Goal: Obtain resource: Download file/media

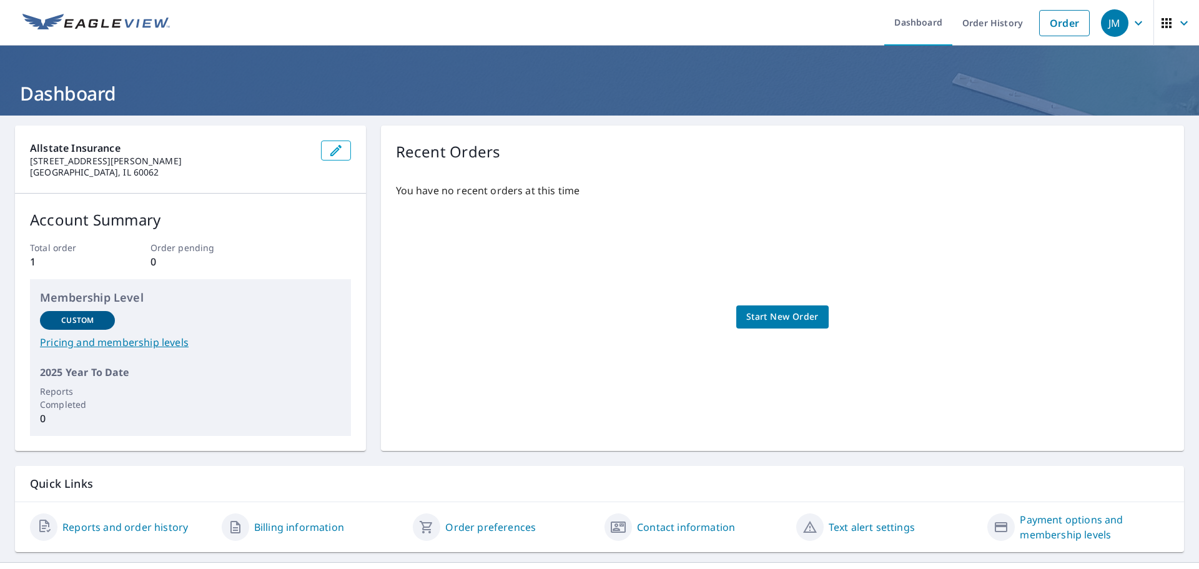
click at [128, 527] on link "Reports and order history" at bounding box center [125, 527] width 126 height 15
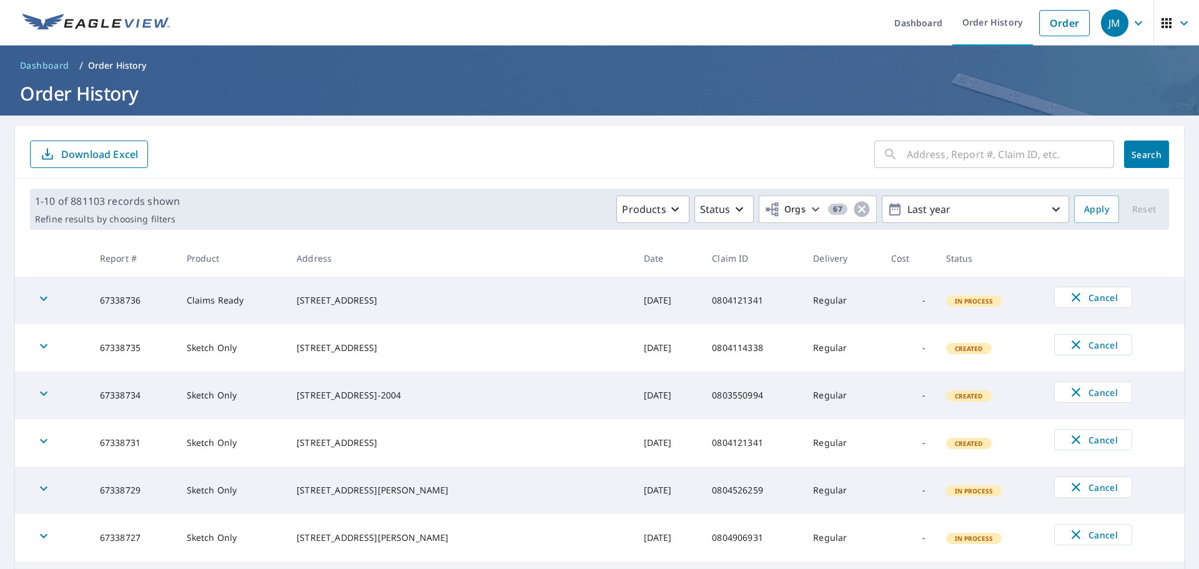
click at [915, 155] on input "text" at bounding box center [1010, 154] width 207 height 35
paste input "0792678484"
type input "0792678484"
click at [1142, 156] on span "Search" at bounding box center [1146, 155] width 25 height 12
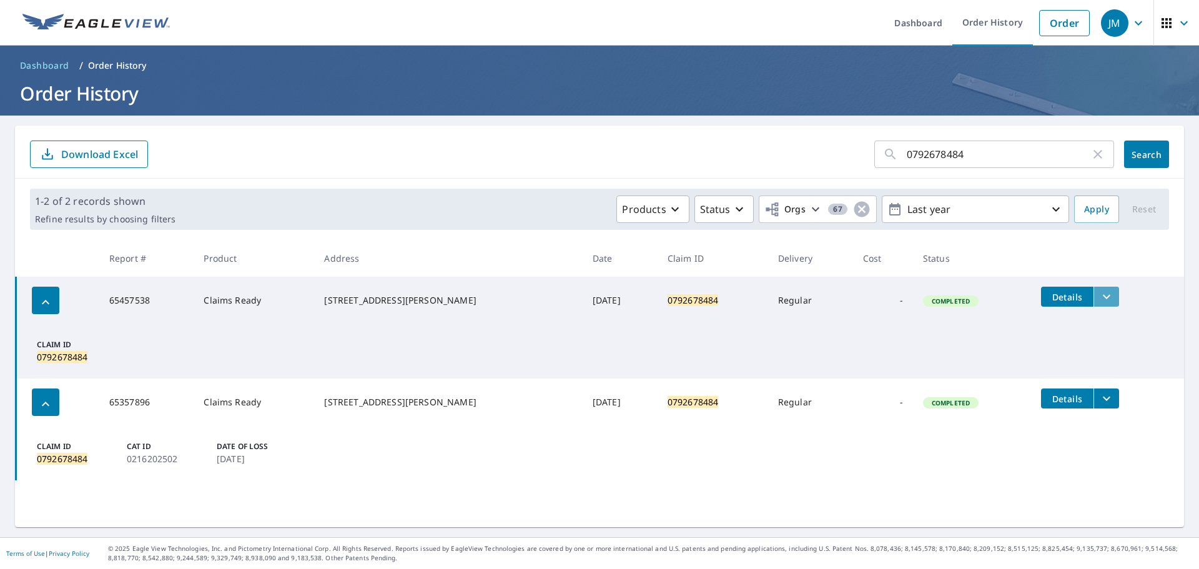
click at [1100, 300] on icon "filesDropdownBtn-65457538" at bounding box center [1106, 296] width 15 height 15
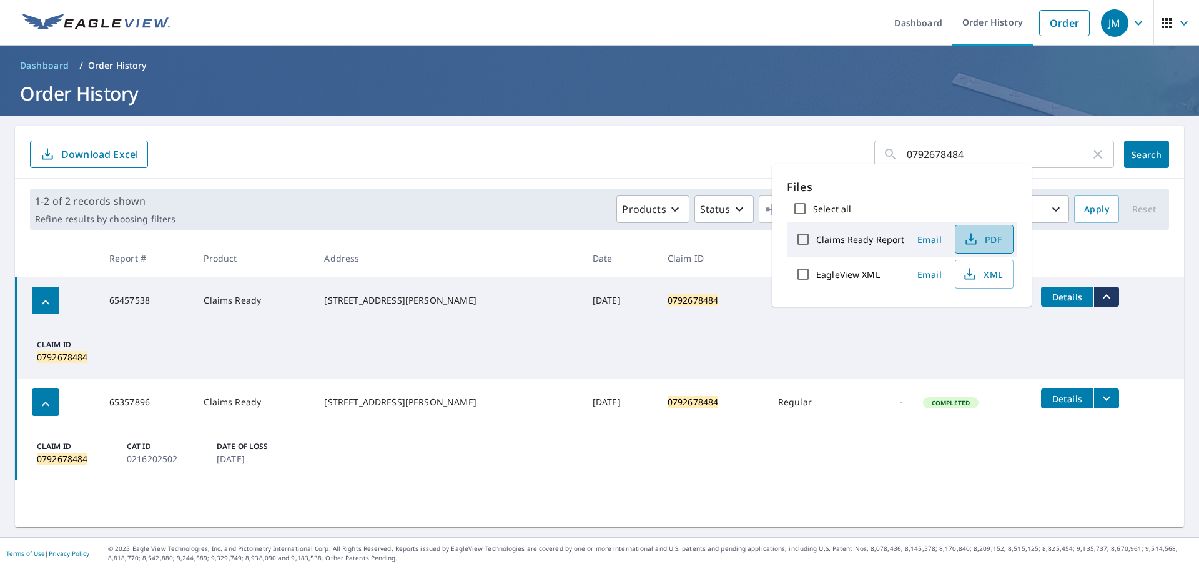
click at [982, 235] on span "PDF" at bounding box center [983, 239] width 40 height 15
